Goal: Information Seeking & Learning: Check status

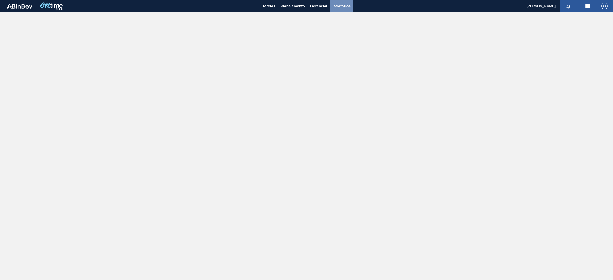
click at [338, 6] on span "Relatórios" at bounding box center [341, 6] width 18 height 6
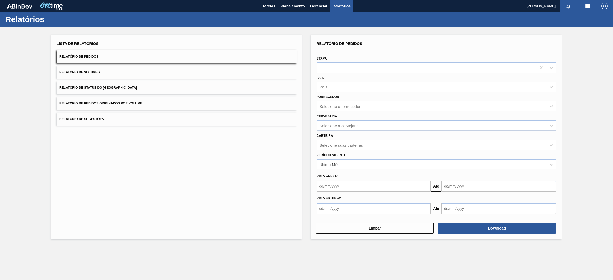
click at [346, 104] on div "Selecione o fornecedor" at bounding box center [339, 106] width 41 height 5
type input "br15"
click at [382, 95] on div "Fornecedor Use Up and Down to choose options, press Enter to select the current…" at bounding box center [436, 102] width 240 height 18
click at [361, 106] on div "Selecione o fornecedor" at bounding box center [431, 107] width 229 height 8
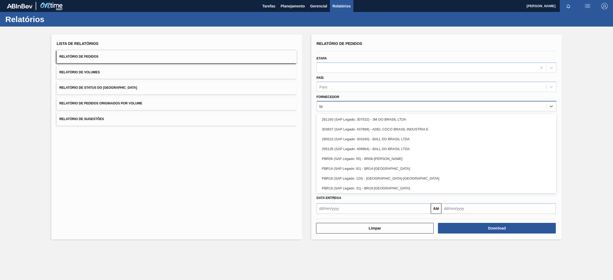
type input "b"
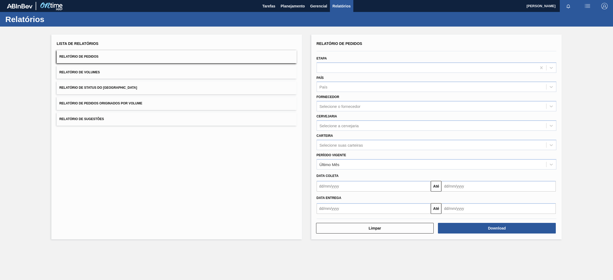
click at [346, 76] on div "País País" at bounding box center [436, 83] width 240 height 18
click at [344, 107] on div "Selecione o fornecedor" at bounding box center [339, 106] width 41 height 5
click at [342, 87] on div "País" at bounding box center [431, 87] width 229 height 8
click at [346, 126] on div "Selecione a cervejaria" at bounding box center [338, 125] width 39 height 5
type input "br15"
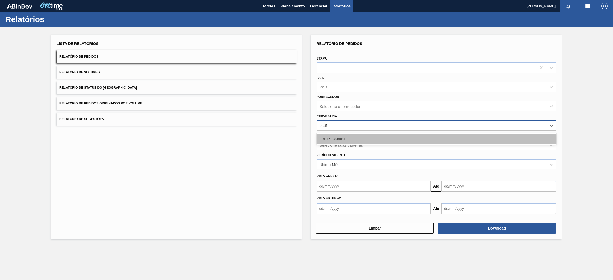
click at [345, 137] on div "BR15 - Jundiaí" at bounding box center [436, 139] width 240 height 10
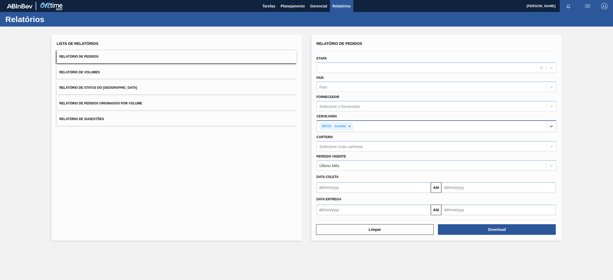
click at [347, 192] on input "text" at bounding box center [373, 187] width 114 height 11
click at [358, 218] on div "4" at bounding box center [356, 217] width 7 height 7
type input "[DATE]"
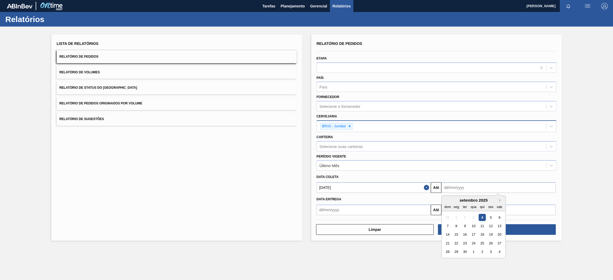
click at [472, 190] on input "text" at bounding box center [498, 187] width 114 height 11
click at [448, 199] on div "setembro 2025" at bounding box center [473, 200] width 64 height 5
click at [501, 200] on button "Next Month" at bounding box center [501, 201] width 4 height 4
click at [490, 253] on div "31" at bounding box center [490, 252] width 7 height 7
type input "[DATE]"
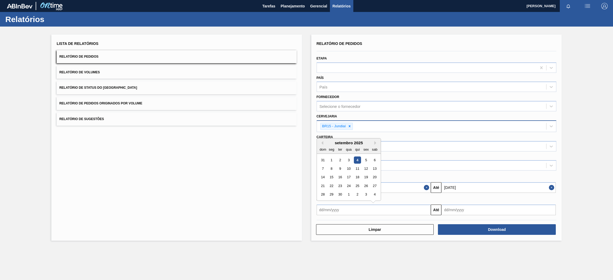
click at [375, 211] on input "text" at bounding box center [373, 210] width 114 height 11
click at [356, 159] on div "4" at bounding box center [356, 160] width 7 height 7
type input "[DATE]"
click at [492, 212] on input "text" at bounding box center [498, 210] width 114 height 11
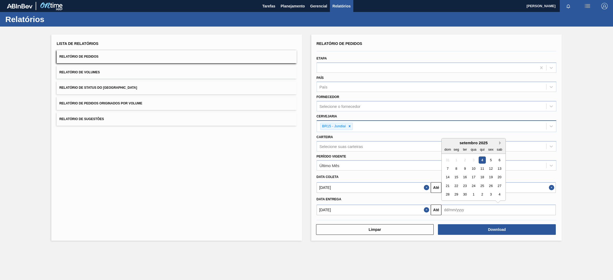
click at [499, 143] on button "Next Month" at bounding box center [501, 143] width 4 height 4
click at [492, 196] on div "31" at bounding box center [490, 194] width 7 height 7
type input "[DATE]"
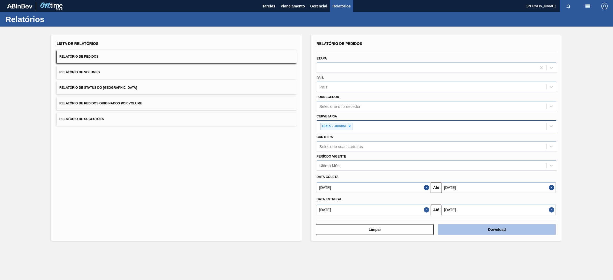
click at [478, 231] on button "Download" at bounding box center [497, 229] width 118 height 11
click at [100, 102] on span "Relatório de Pedidos Originados por Volume" at bounding box center [100, 104] width 83 height 4
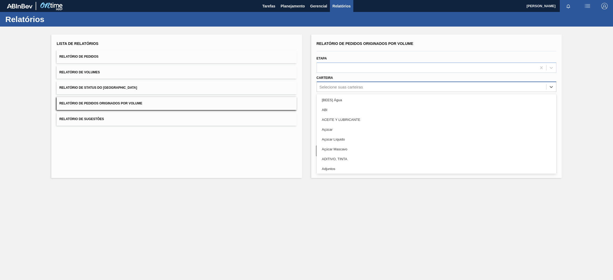
click at [356, 88] on div "Selecione suas carteiras" at bounding box center [340, 87] width 43 height 5
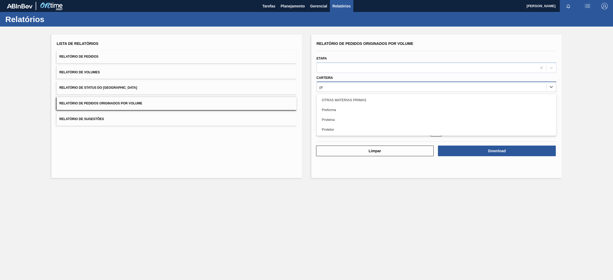
type input "pre"
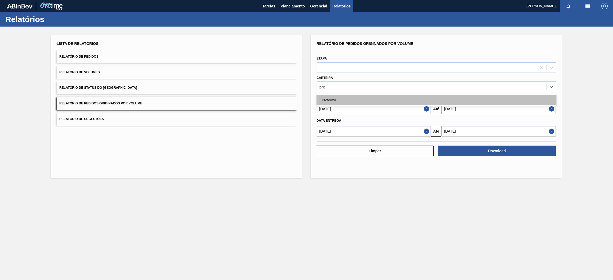
click at [352, 101] on div "Preforma" at bounding box center [436, 100] width 240 height 10
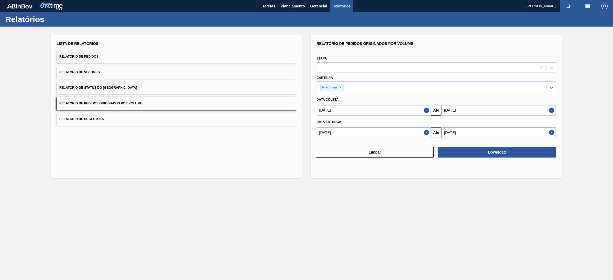
click at [425, 109] on button "Close" at bounding box center [427, 110] width 7 height 11
click at [425, 131] on button "Close" at bounding box center [427, 132] width 7 height 11
click at [411, 110] on input "text" at bounding box center [373, 110] width 114 height 11
click at [320, 122] on button "Previous Month" at bounding box center [321, 123] width 4 height 4
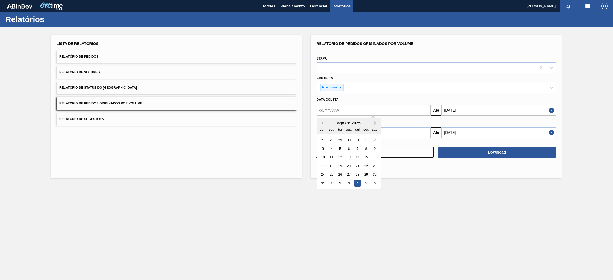
click at [320, 122] on button "Previous Month" at bounding box center [321, 123] width 4 height 4
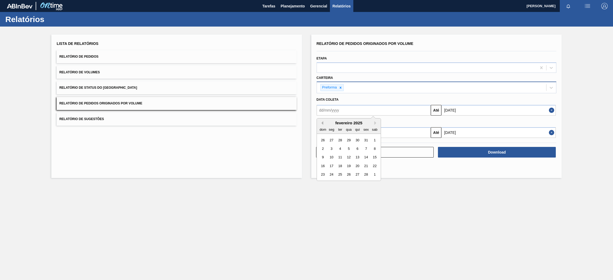
click at [320, 122] on button "Previous Month" at bounding box center [321, 123] width 4 height 4
click at [347, 140] on div "1" at bounding box center [348, 140] width 7 height 7
type input "[DATE]"
click at [406, 136] on input "text" at bounding box center [373, 132] width 114 height 11
click at [320, 144] on button "Previous Month" at bounding box center [321, 146] width 4 height 4
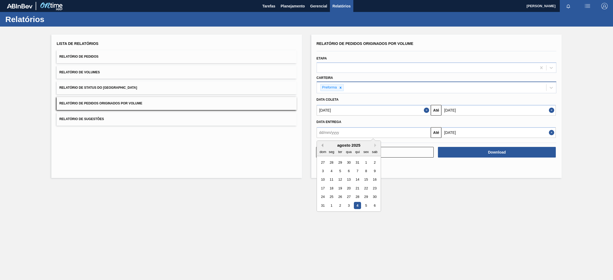
click at [320, 144] on button "Previous Month" at bounding box center [321, 146] width 4 height 4
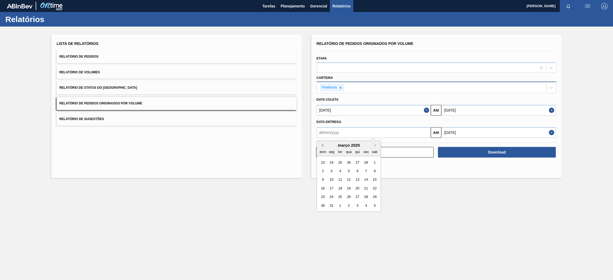
click at [320, 144] on button "Previous Month" at bounding box center [321, 146] width 4 height 4
click at [349, 162] on div "1" at bounding box center [348, 162] width 7 height 7
type input "[DATE]"
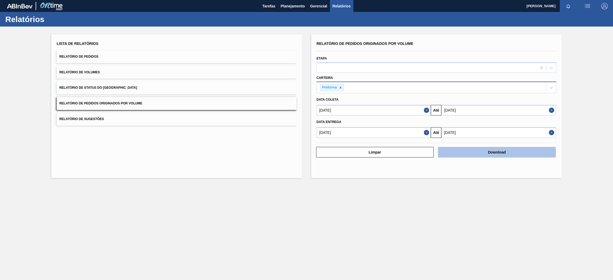
click at [513, 155] on button "Download" at bounding box center [497, 152] width 118 height 11
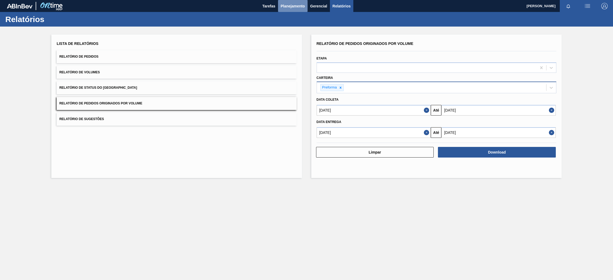
click at [293, 6] on span "Planejamento" at bounding box center [293, 6] width 24 height 6
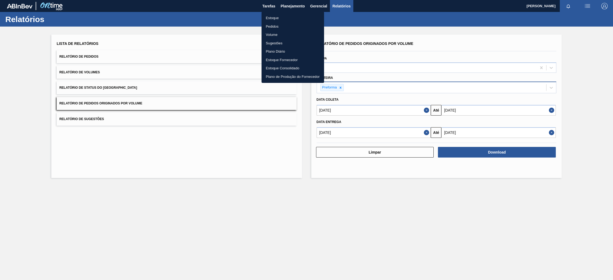
click at [279, 20] on li "Estoque" at bounding box center [292, 18] width 62 height 9
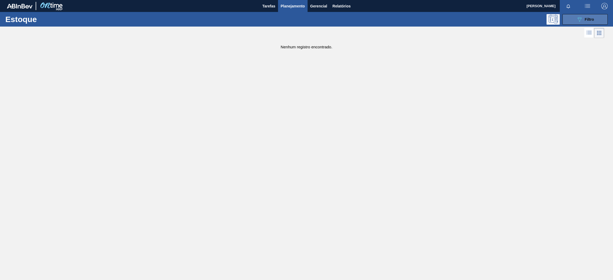
click at [568, 20] on button "089F7B8B-B2A5-4AFE-B5C0-19BA573D28AC Filtro" at bounding box center [584, 19] width 45 height 11
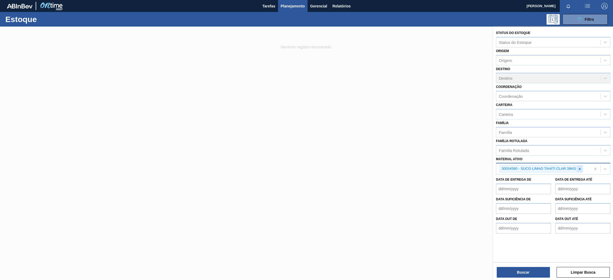
click at [580, 168] on icon at bounding box center [580, 169] width 2 height 2
paste ativo "30003355"
type ativo "30003355"
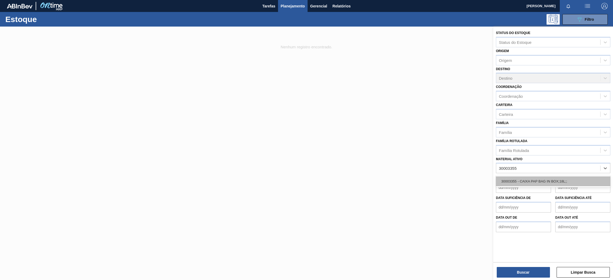
click at [530, 178] on div "30003355 - CAIXA PAP BAG IN BOX;18L;;" at bounding box center [553, 182] width 114 height 10
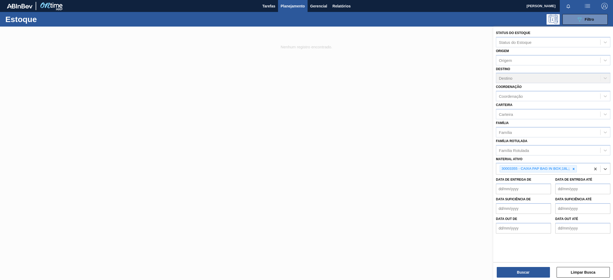
paste ativo "30009658"
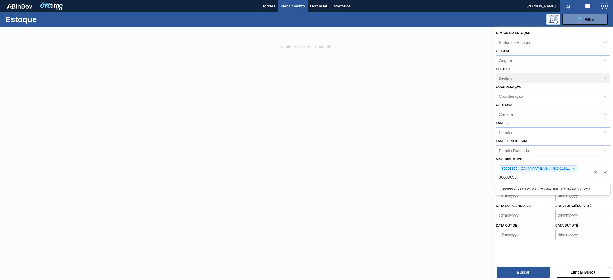
type ativo "30009658"
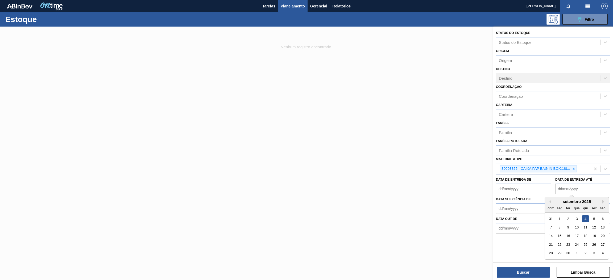
click at [567, 194] on div "Status do [GEOGRAPHIC_DATA] Status do Estoque Origem Origem Destino Destino Coo…" at bounding box center [553, 132] width 120 height 210
click at [580, 170] on div "30003355 - CAIXA PAP BAG IN BOX;18L;;" at bounding box center [543, 169] width 94 height 11
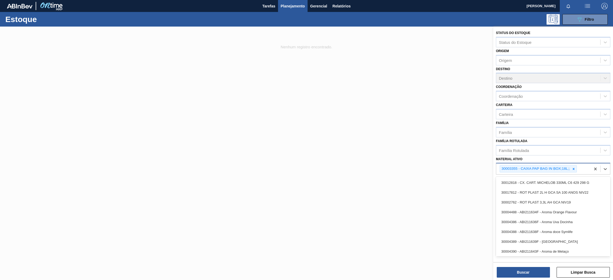
paste ativo "30009658"
type ativo "30009658"
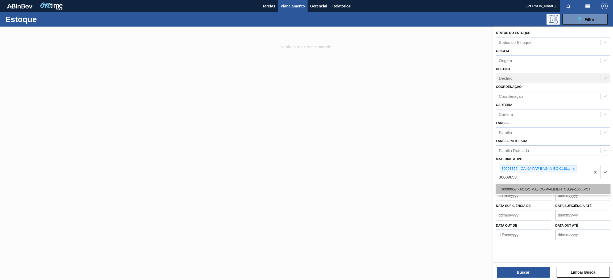
click at [574, 188] on div "30009658 - ACIDO MALICO;P/ALIMENTOS;99-100,5PCT" at bounding box center [553, 190] width 114 height 10
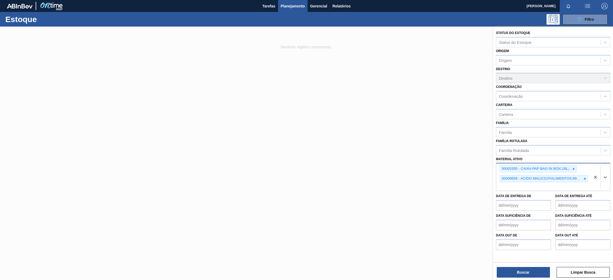
paste ativo "30030646"
type ativo "30030646"
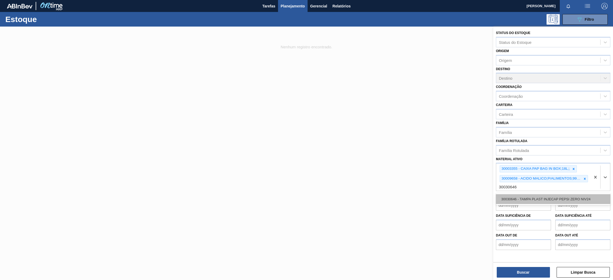
click at [523, 198] on div "30030646 - TAMPA PLAST INJECAP PEPSI ZERO NIV24" at bounding box center [553, 199] width 114 height 10
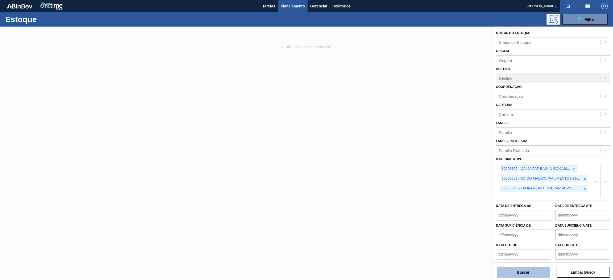
click at [520, 275] on button "Buscar" at bounding box center [522, 272] width 53 height 11
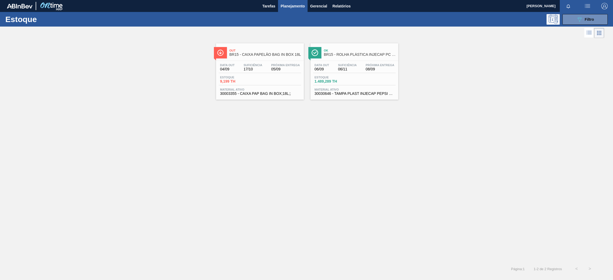
click at [251, 62] on div "Data out 04/09 Suficiência 17/10 Próxima Entrega 05/09 Estoque 9,199 TH Materia…" at bounding box center [260, 79] width 88 height 36
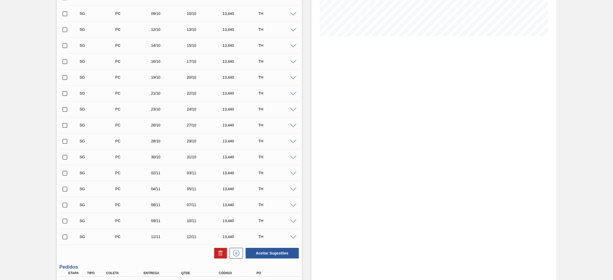
scroll to position [222, 0]
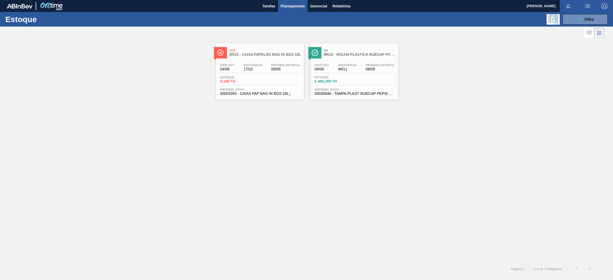
click at [365, 62] on div "Data out 06/09 Suficiência 06/11 Próxima Entrega 08/09 Estoque 1.489,289 TH Mat…" at bounding box center [354, 79] width 88 height 36
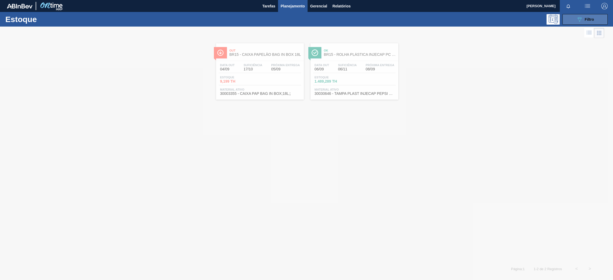
click at [589, 20] on span "Filtro" at bounding box center [588, 19] width 9 height 4
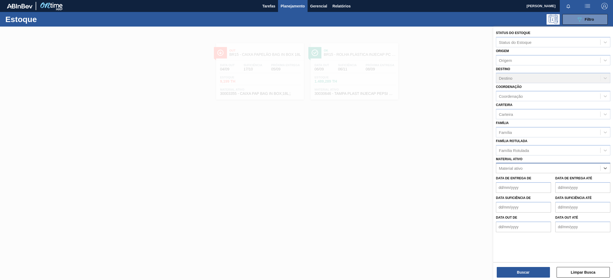
paste ativo "30003359"
type ativo "30003359"
click at [540, 179] on div "30003359 - FILME STRETCH;500 MM;27 MICRA;;" at bounding box center [553, 182] width 114 height 10
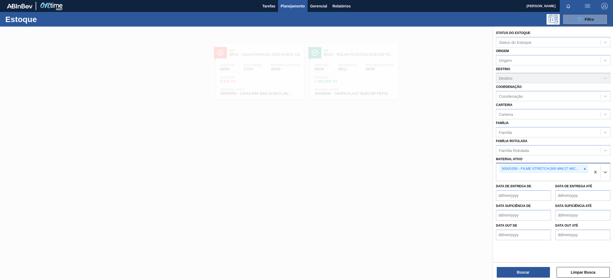
paste ativo "30017362"
type ativo "30017362"
click at [543, 186] on div "30017362 - FILME CONTR 780X60 SODA ZERO LT350 429" at bounding box center [553, 190] width 114 height 10
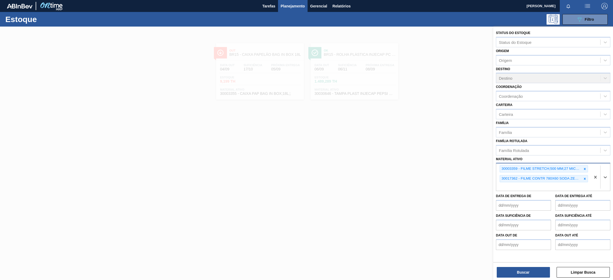
paste ativo "30006636"
type ativo "30006636"
click at [541, 197] on div "30006636 - KIT PEPSI COLA ZERO BIB NF" at bounding box center [553, 199] width 114 height 10
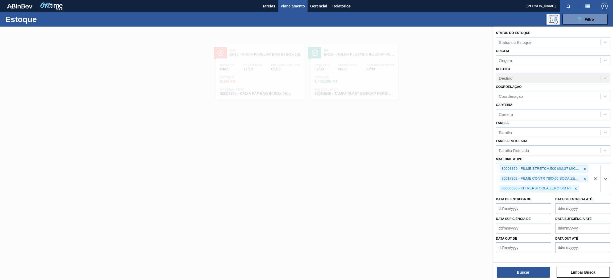
paste ativo "30002824"
type ativo "30002824"
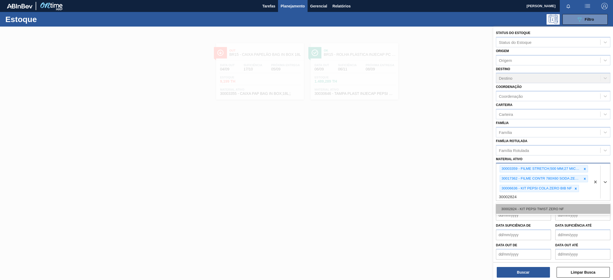
click at [545, 208] on div "30002824 - KIT PEPSI TWIST ZERO NF" at bounding box center [553, 209] width 114 height 10
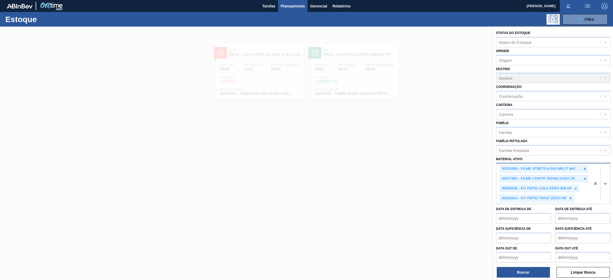
paste ativo "30002876"
type ativo "30002876"
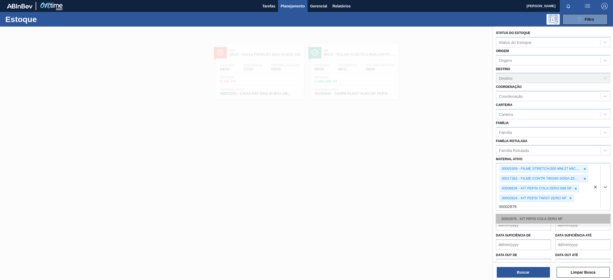
click at [554, 216] on div "30002876 - KIT PEPSI COLA ZERO NF" at bounding box center [553, 219] width 114 height 10
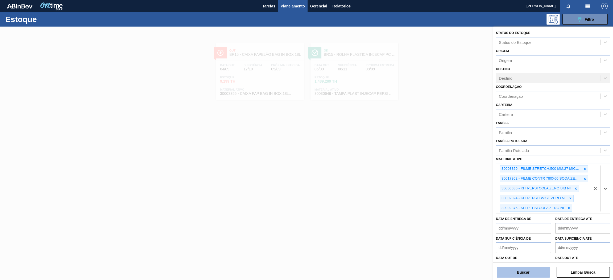
click at [529, 274] on button "Buscar" at bounding box center [522, 272] width 53 height 11
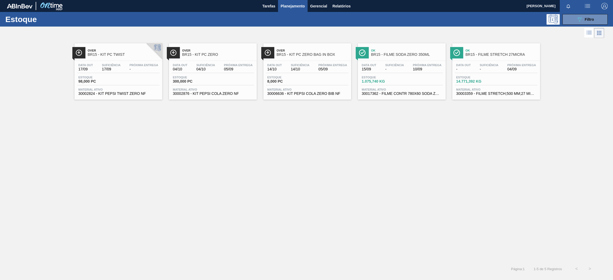
click at [97, 76] on span "Estoque" at bounding box center [96, 77] width 37 height 3
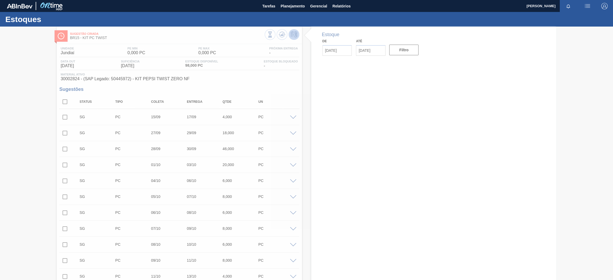
type input "[DATE]"
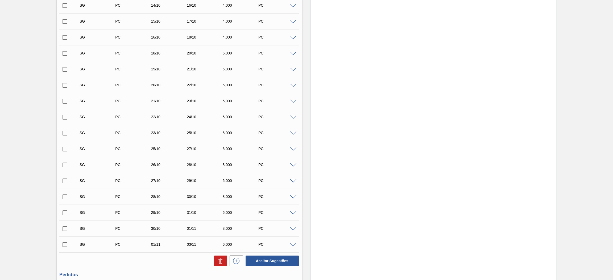
scroll to position [333, 0]
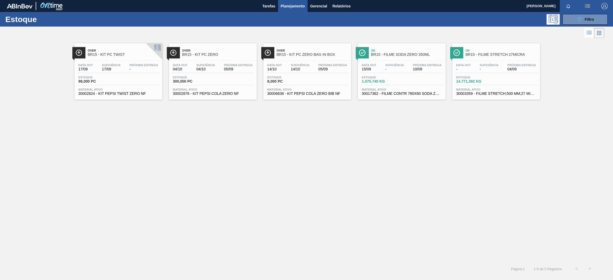
click at [143, 62] on div "Data out 17/09 Suficiência 17/09 Próxima Entrega - Estoque 98,000 PC Material a…" at bounding box center [118, 79] width 88 height 36
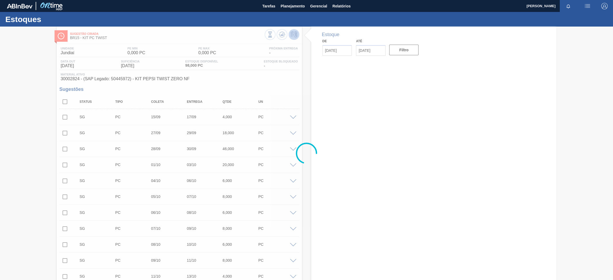
type input "[DATE]"
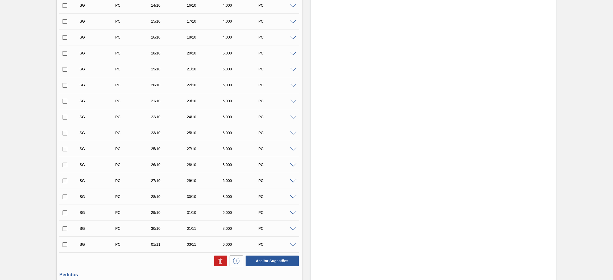
scroll to position [359, 0]
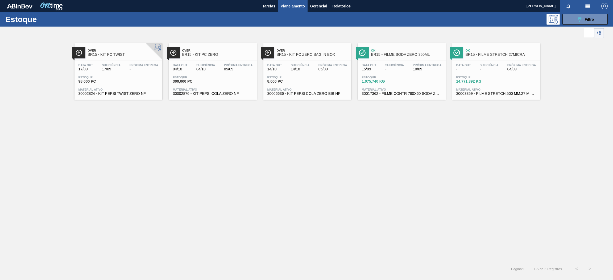
click at [227, 81] on div "Estoque 300,000 PC" at bounding box center [213, 81] width 82 height 10
click at [331, 73] on div "Data out 14/10 Suficiência 14/10 Próxima Entrega 05/09 Estoque 8,000 PC Materia…" at bounding box center [307, 79] width 88 height 36
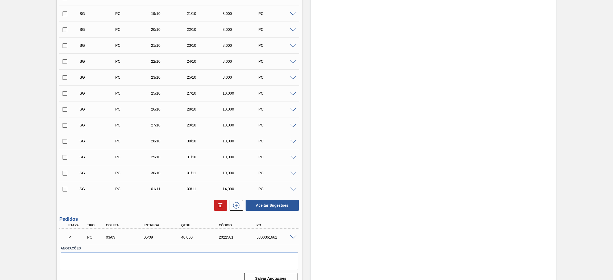
scroll to position [206, 0]
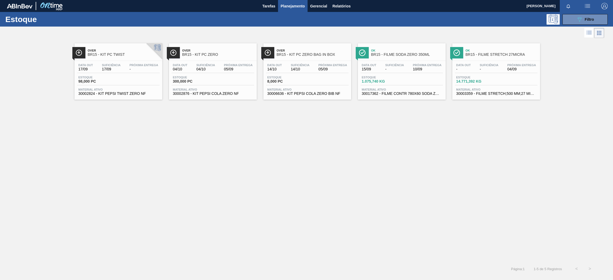
click at [226, 69] on span "05/09" at bounding box center [238, 69] width 29 height 4
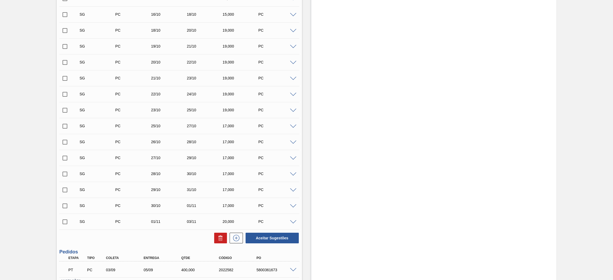
scroll to position [334, 0]
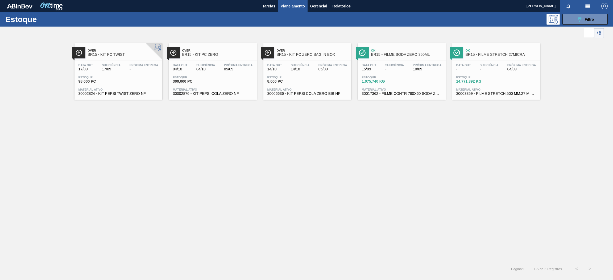
click at [334, 70] on span "05/09" at bounding box center [332, 69] width 29 height 4
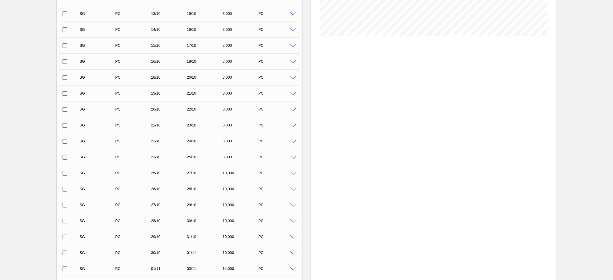
scroll to position [206, 0]
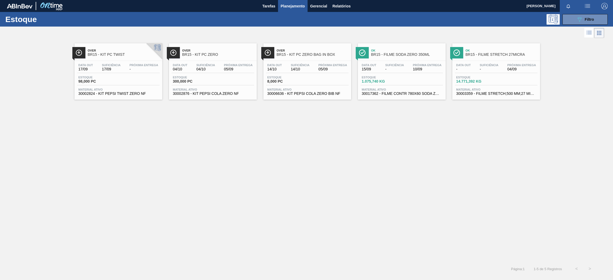
click at [428, 61] on div "Data out 15/09 Suficiência - Próxima Entrega 10/09 Estoque 1.075,740 KG Materia…" at bounding box center [402, 79] width 88 height 36
click at [499, 67] on div "Suficiência -" at bounding box center [488, 68] width 21 height 8
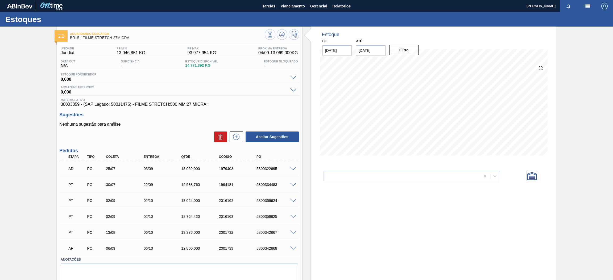
click at [294, 168] on span at bounding box center [293, 169] width 6 height 4
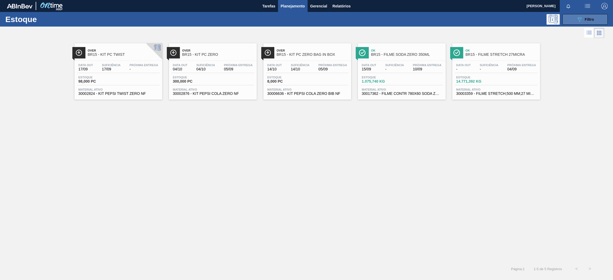
click at [575, 21] on button "089F7B8B-B2A5-4AFE-B5C0-19BA573D28AC Filtro" at bounding box center [584, 19] width 45 height 11
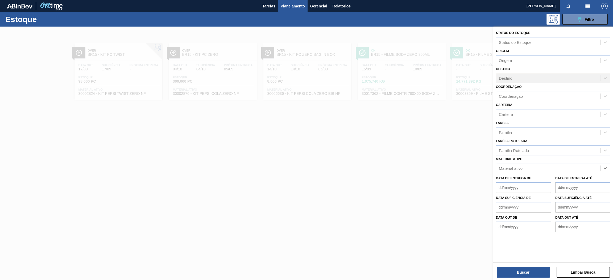
paste ativo "30030365"
type ativo "30030365"
click at [524, 180] on div "30030365 - ROT PLAST 15L AH PC BLACK NIV24" at bounding box center [553, 182] width 114 height 10
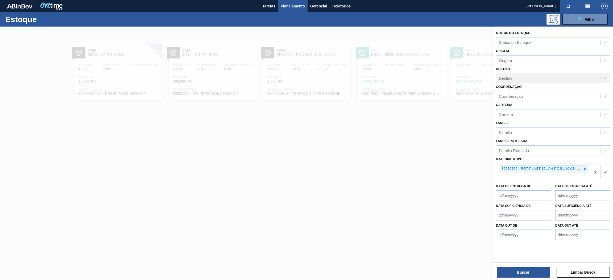
paste ativo "30003816"
type ativo "30003816"
click at [517, 186] on div "30003816 - ROTULO PLAST. GCA 1L AH 2PACK1L NIV22" at bounding box center [553, 190] width 114 height 10
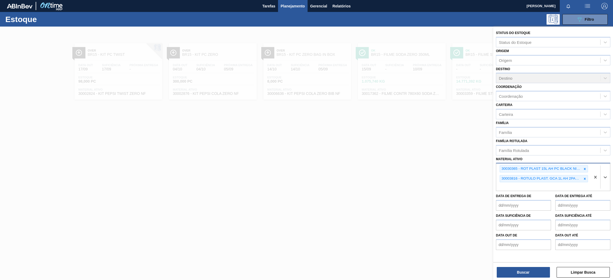
click at [542, 183] on div "30030365 - ROT PLAST 15L AH PC BLACK NIV24 30003816 - ROTULO PLAST. GCA 1L AH 2…" at bounding box center [543, 177] width 94 height 27
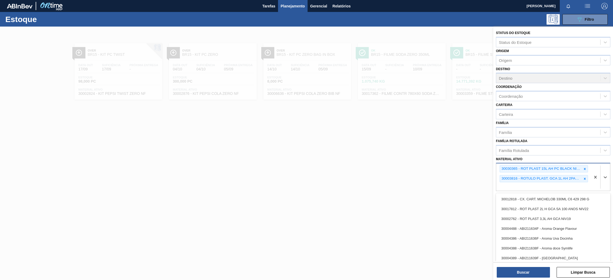
paste ativo "30034429"
type ativo "30034429"
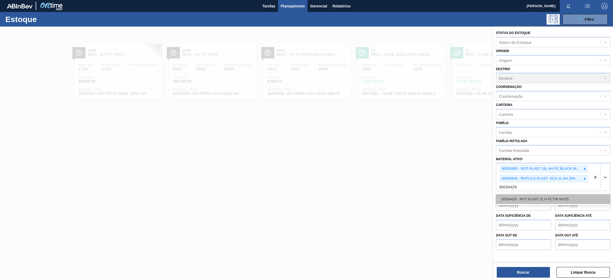
click at [541, 198] on div "30034429 - ROT PLAST 2L H PCTW NIV25" at bounding box center [553, 199] width 114 height 10
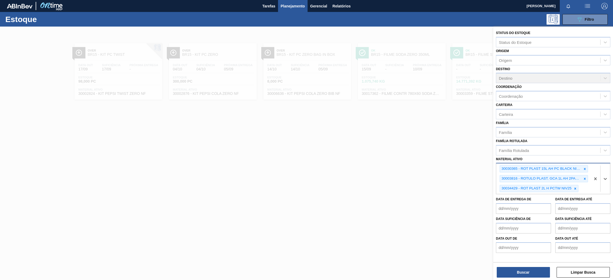
paste ativo "30030381"
type ativo "30030381"
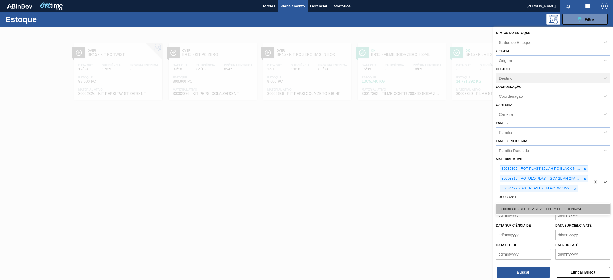
click at [574, 209] on div "30030381 - ROT PLAST 2L H PEPSI BLACK NIV24" at bounding box center [553, 209] width 114 height 10
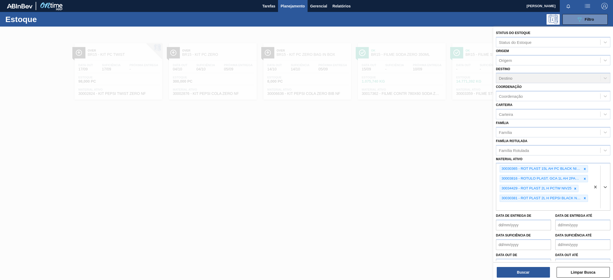
paste ativo "30017334"
type ativo "30017334"
click at [548, 221] on div "30017334 - ROT PLAST 200ML H SODA 429" at bounding box center [553, 219] width 114 height 10
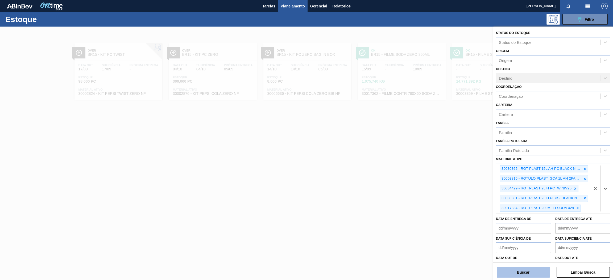
click at [522, 275] on button "Buscar" at bounding box center [522, 272] width 53 height 11
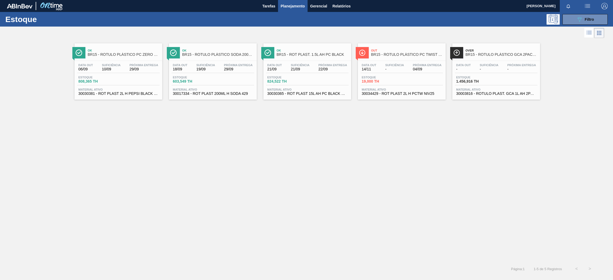
click at [206, 130] on div "Ok BR15 - RÓTULO PLÁSTICO PC ZERO 2L H Data out 06/09 Suficiência 10/09 Próxima…" at bounding box center [306, 150] width 613 height 223
click at [129, 74] on div "Data out 06/09 Suficiência 10/09 Próxima Entrega 29/09 Estoque 808,365 TH Mater…" at bounding box center [118, 79] width 88 height 36
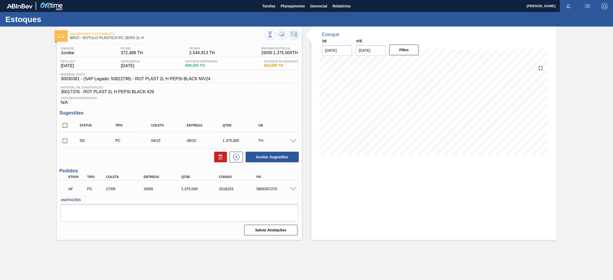
click at [294, 188] on span at bounding box center [293, 189] width 6 height 4
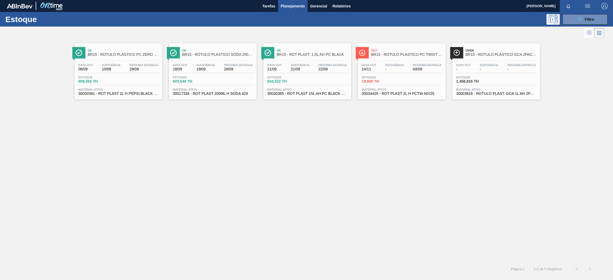
click at [240, 72] on div "Data out 18/09 Suficiência 19/09 Próxima Entrega 29/09" at bounding box center [213, 69] width 82 height 10
click at [323, 73] on div "Data out 21/09 Suficiência 21/09 Próxima Entrega 22/09" at bounding box center [307, 69] width 82 height 10
click at [133, 76] on div "Estoque 808,365 TH" at bounding box center [118, 81] width 82 height 10
click at [245, 70] on span "29/09" at bounding box center [238, 69] width 29 height 4
click at [317, 64] on div "Próxima Entrega 22/09" at bounding box center [332, 68] width 31 height 8
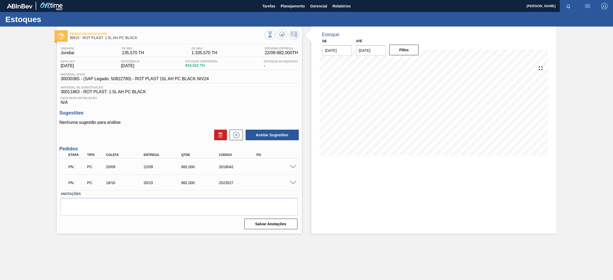
click at [290, 166] on span at bounding box center [293, 167] width 6 height 4
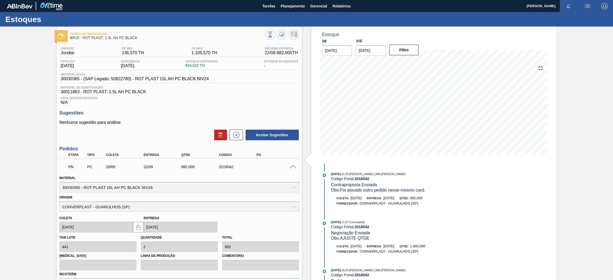
click at [291, 166] on span at bounding box center [293, 167] width 6 height 4
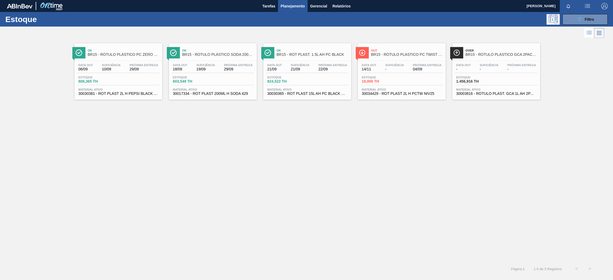
click at [414, 68] on span "04/09" at bounding box center [427, 69] width 29 height 4
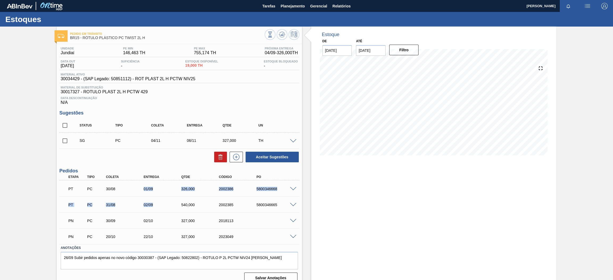
drag, startPoint x: 141, startPoint y: 189, endPoint x: 161, endPoint y: 202, distance: 23.9
click at [161, 202] on div "PT PC 30/08 01/09 326,000 2002386 5800346668 Material 30034429 - ROT PLAST 2L H…" at bounding box center [179, 213] width 240 height 64
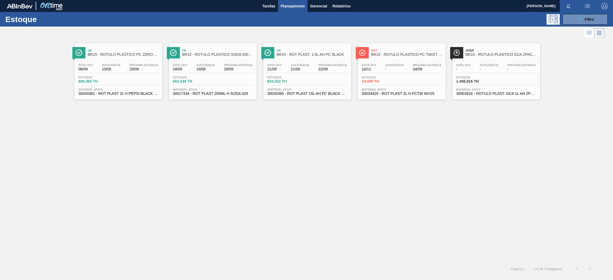
click at [495, 66] on span "Suficiência" at bounding box center [488, 65] width 19 height 3
